Goal: Find specific page/section: Find specific page/section

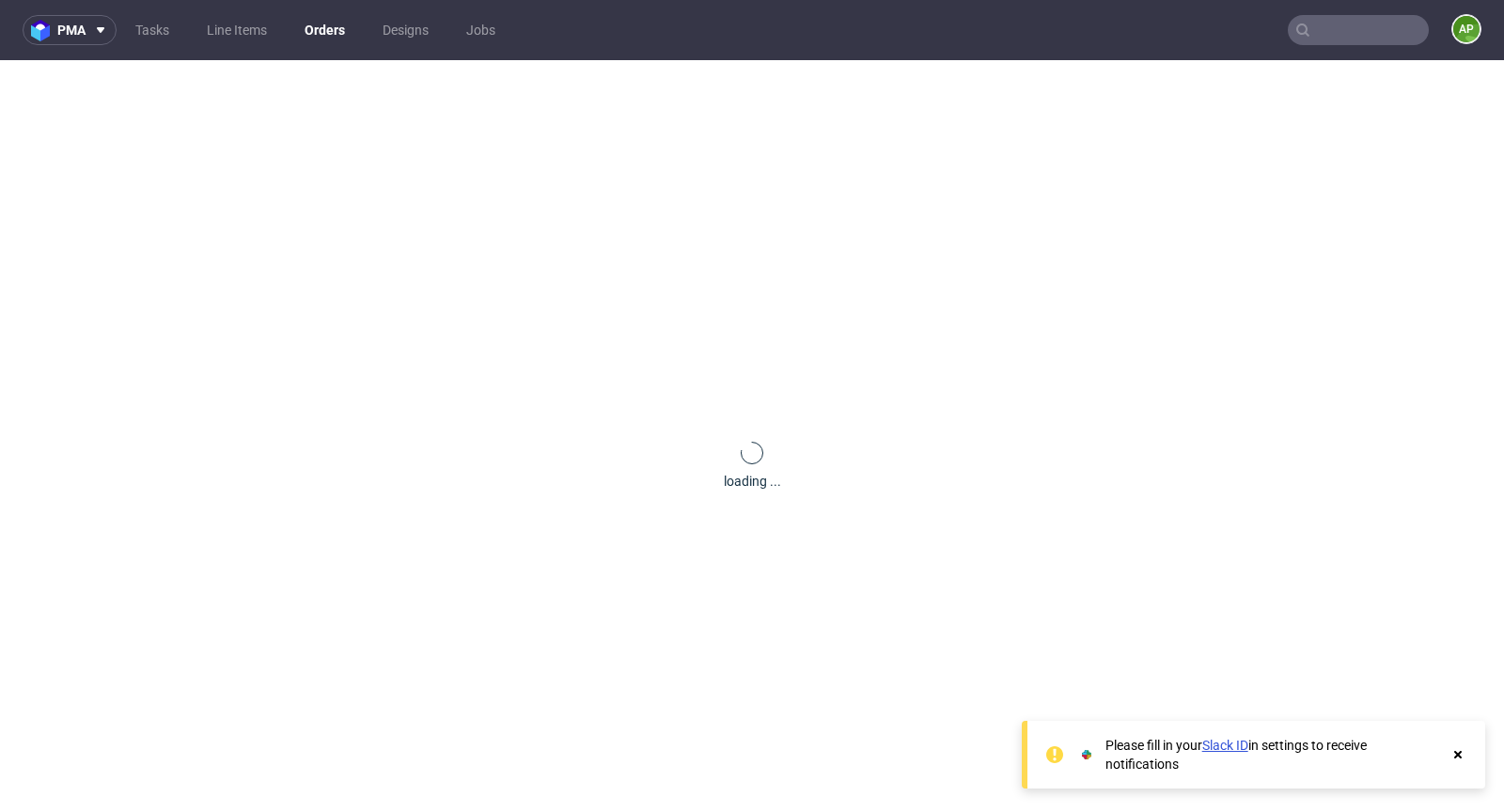
click at [1323, 35] on input "text" at bounding box center [1358, 30] width 141 height 31
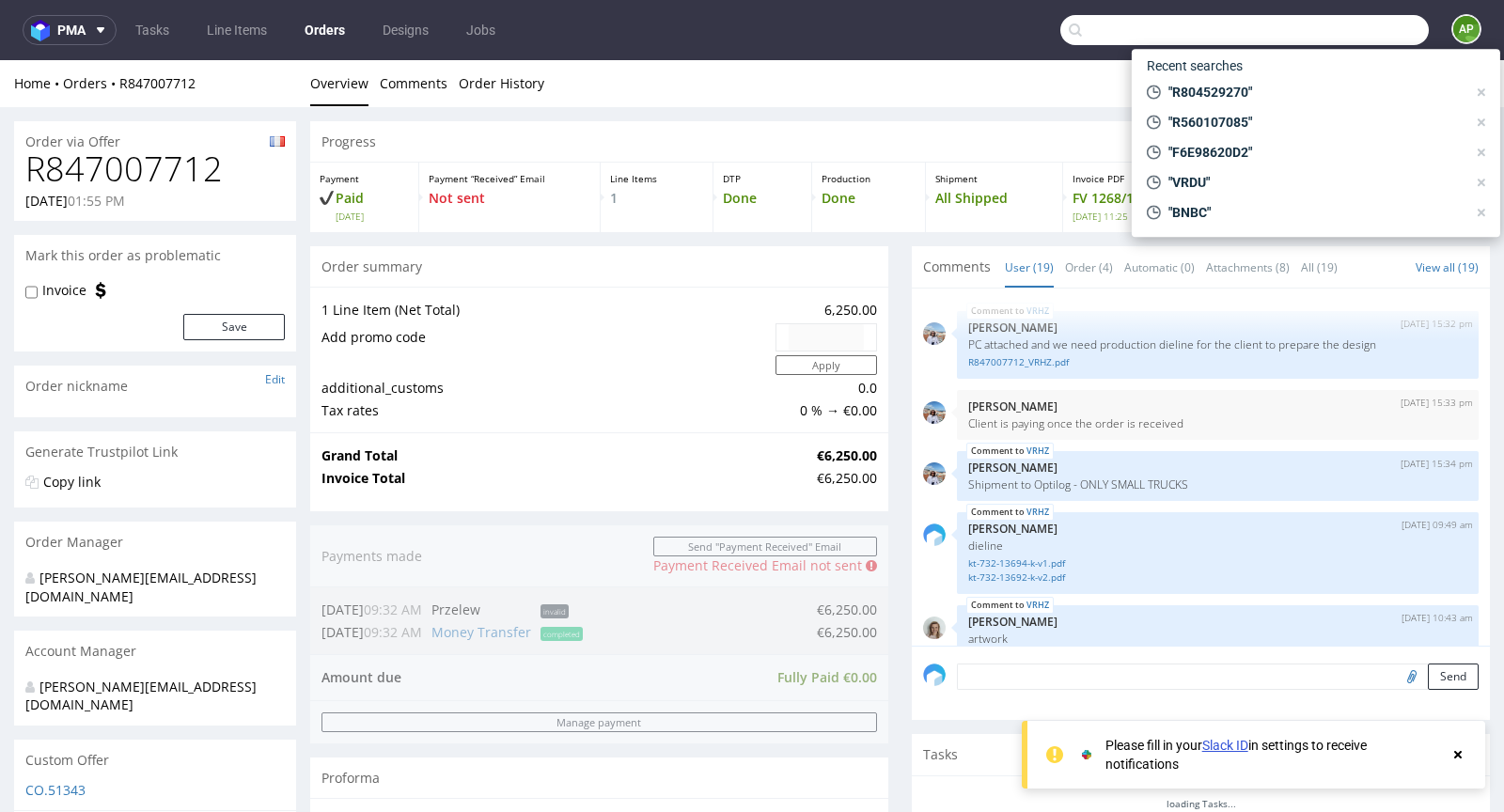
paste input "DEL2649IT"
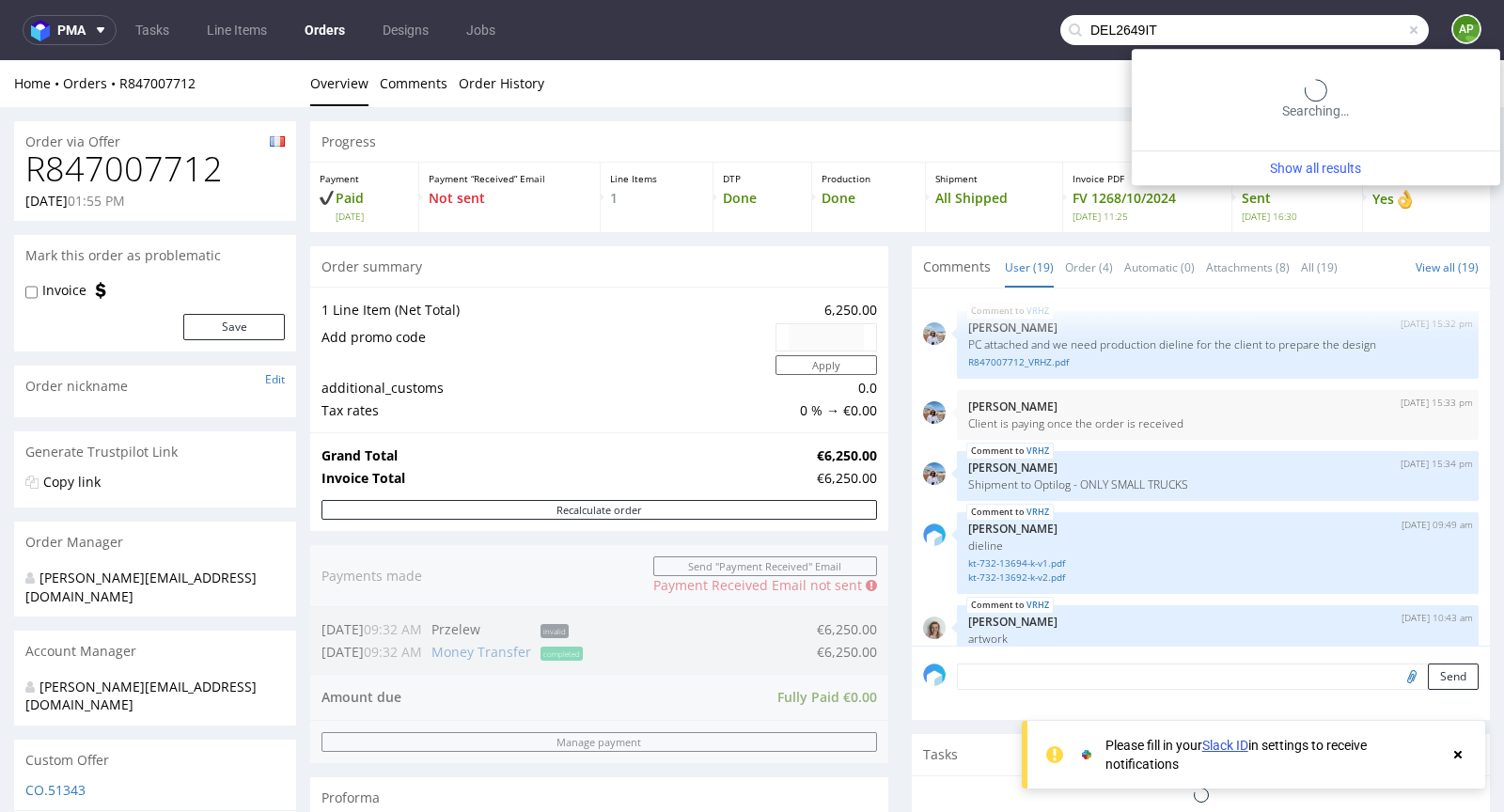
scroll to position [1373, 0]
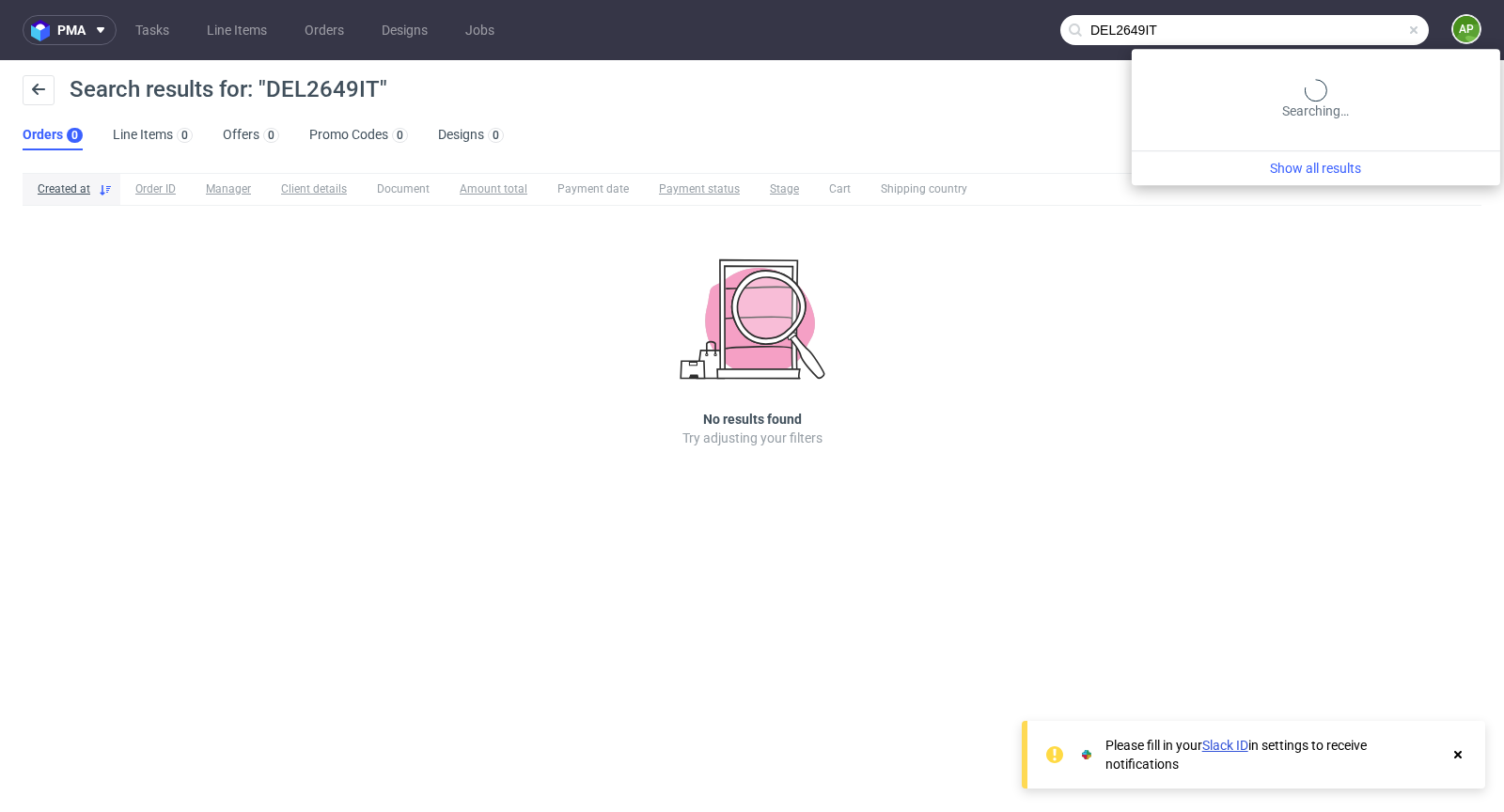
click at [1327, 37] on input "DEL2649IT" at bounding box center [1245, 30] width 368 height 31
click at [1326, 38] on input "DEL2649IT" at bounding box center [1245, 30] width 368 height 31
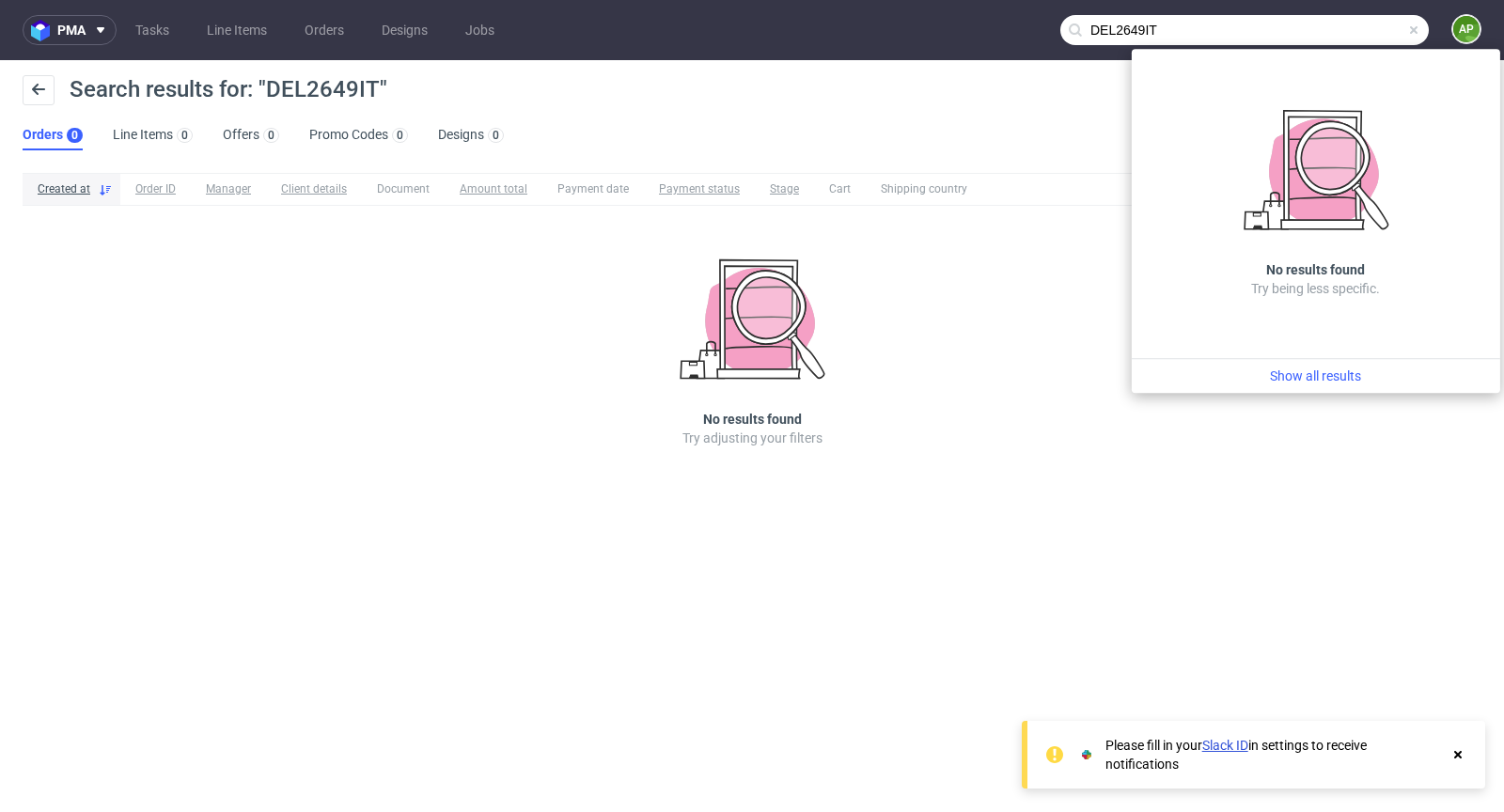
paste input "[PERSON_NAME]"
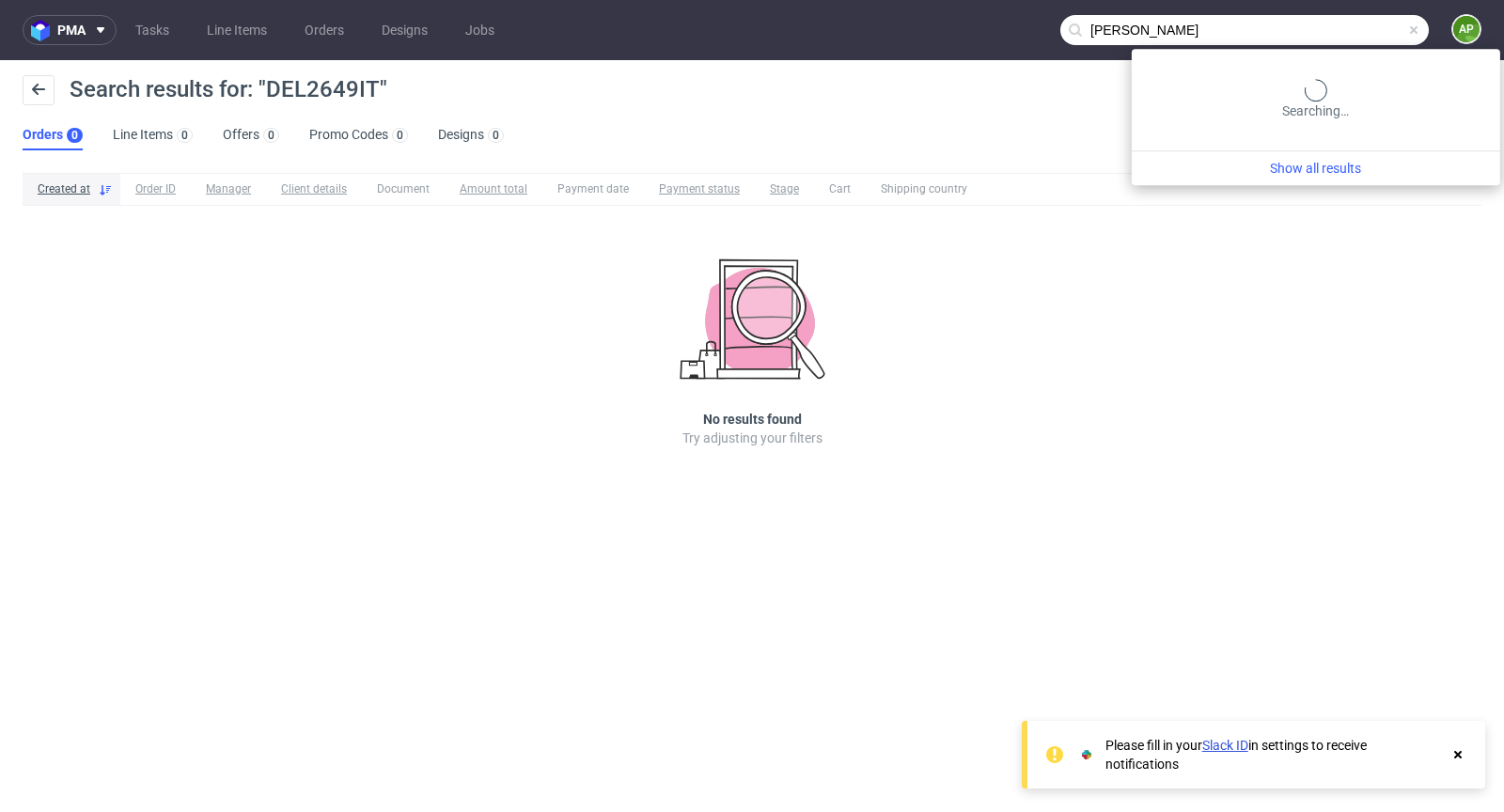
type input "[PERSON_NAME]"
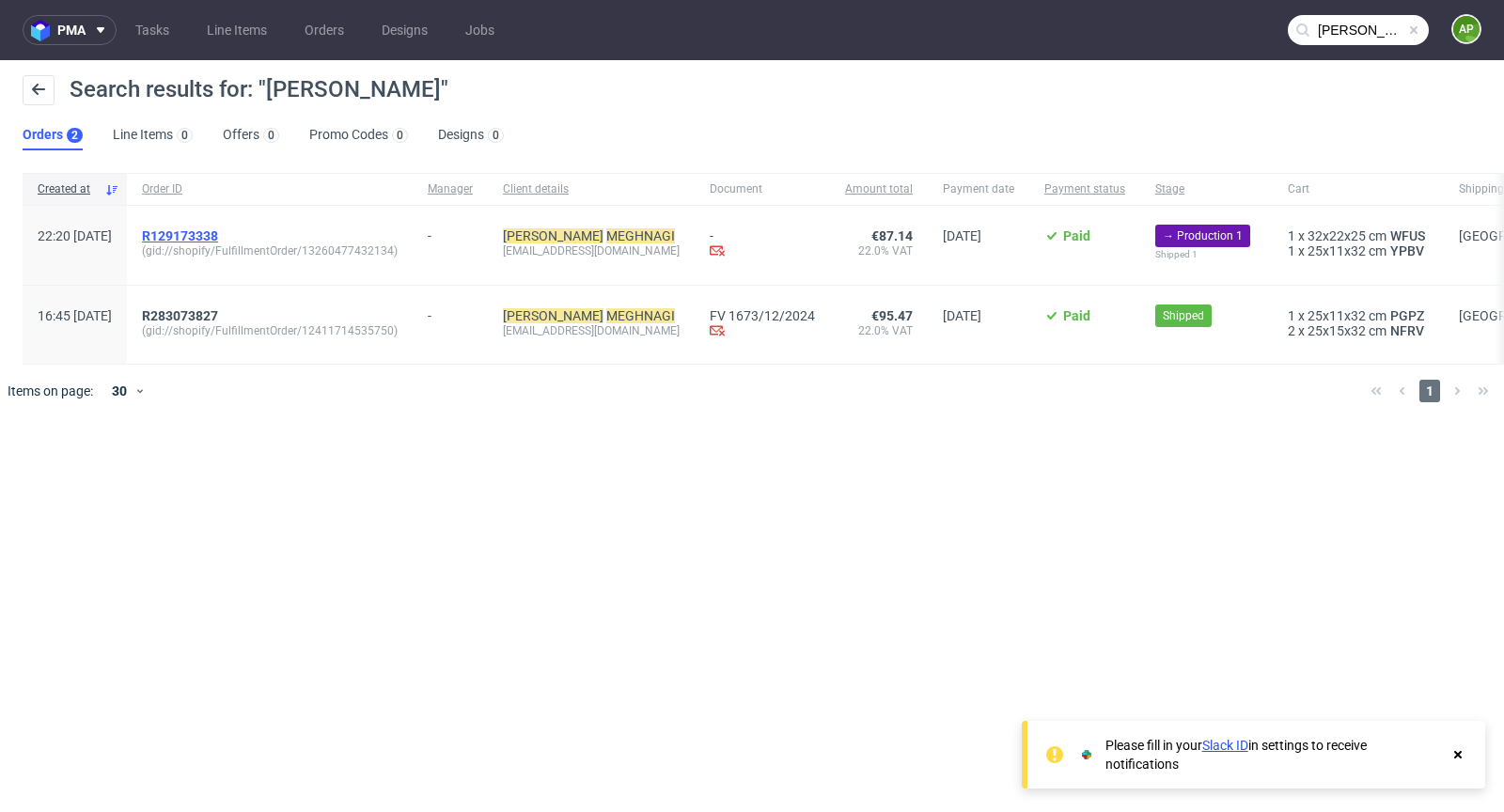
click at [219, 237] on span "R129173338" at bounding box center [179, 235] width 76 height 15
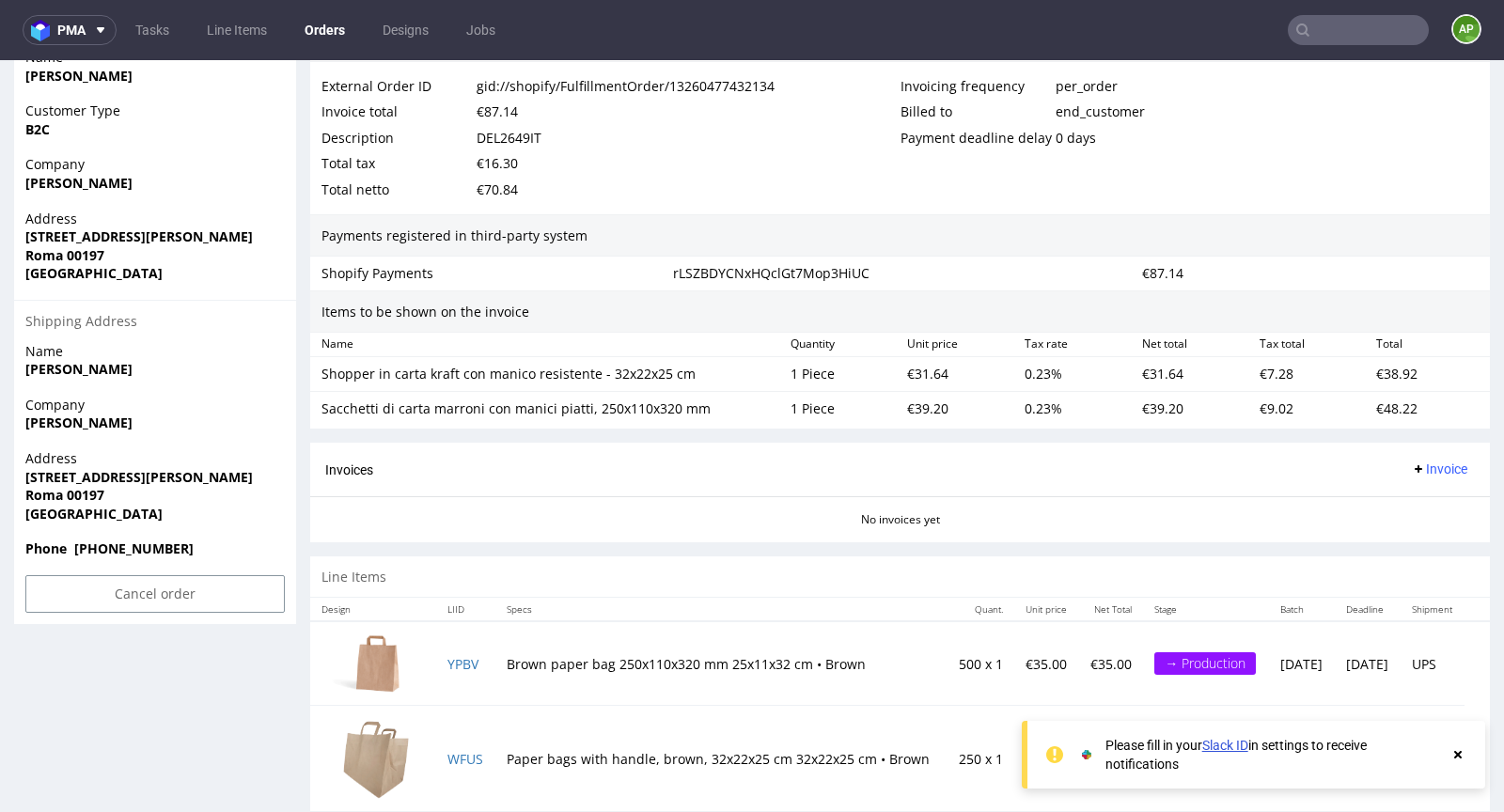
scroll to position [994, 0]
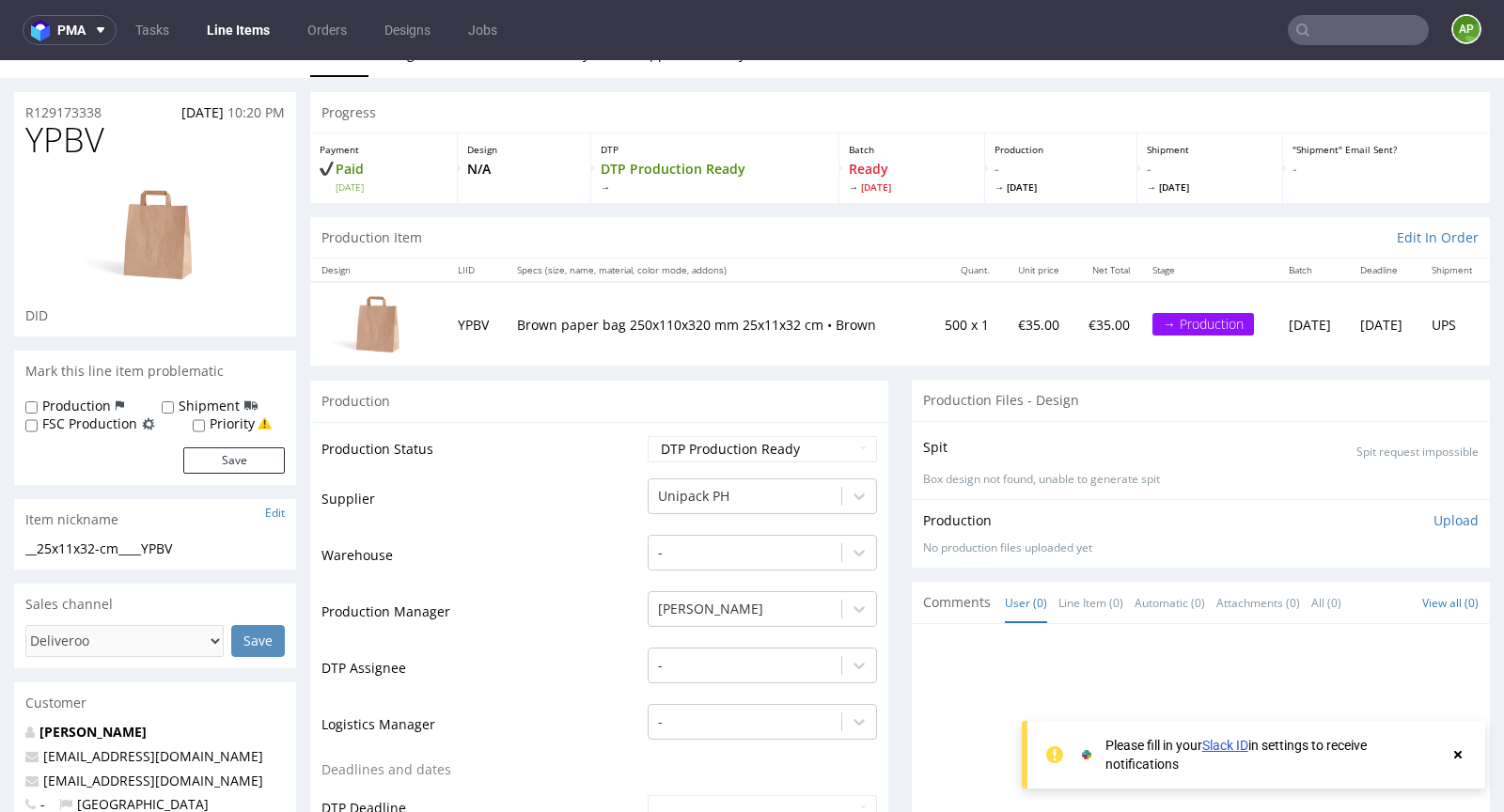
scroll to position [33, 0]
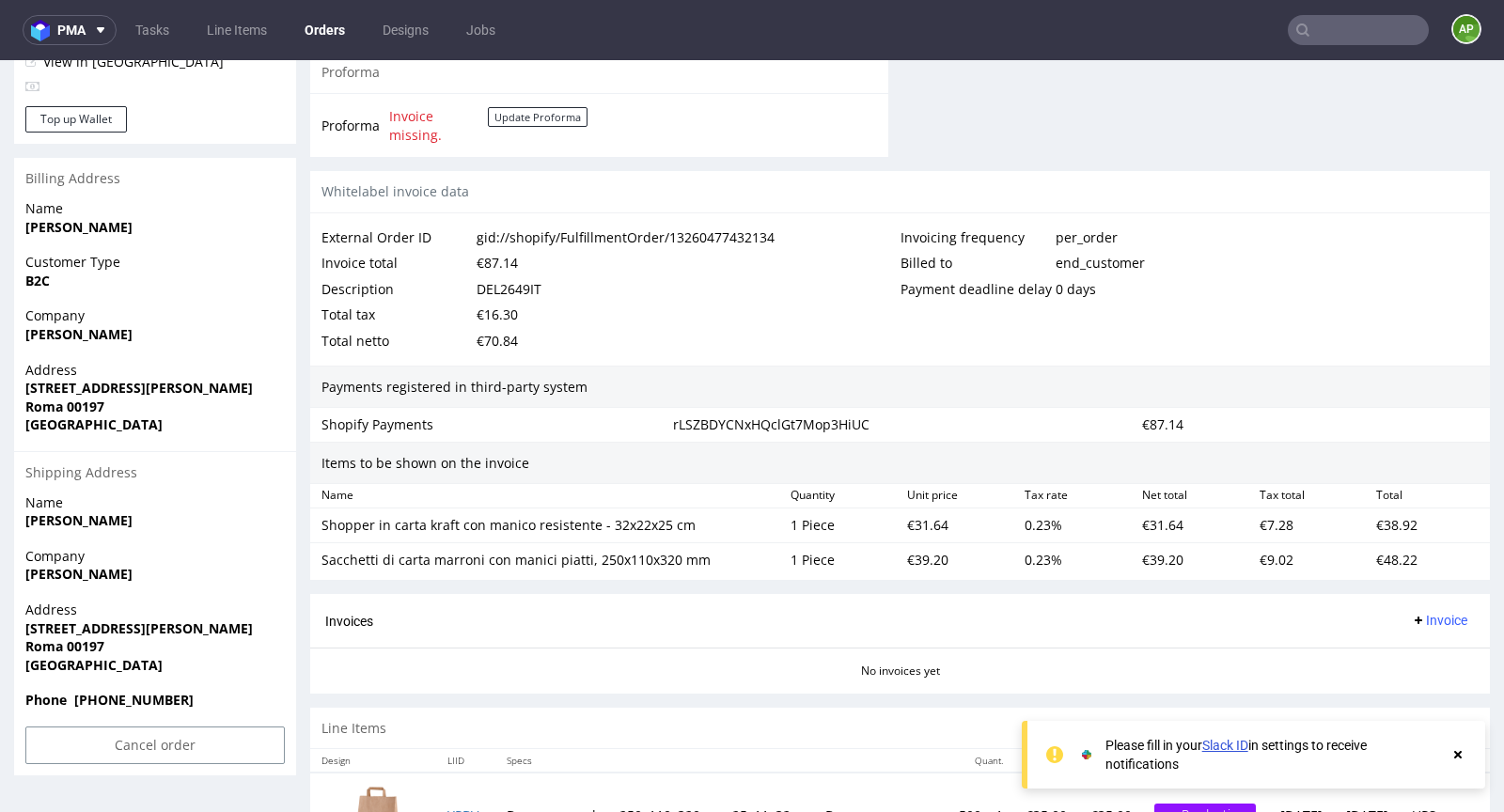
scroll to position [994, 0]
